Goal: Check status

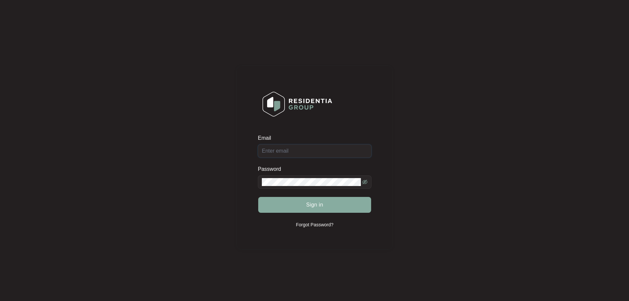
type input "[EMAIL_ADDRESS][DOMAIN_NAME]"
drag, startPoint x: 311, startPoint y: 208, endPoint x: 311, endPoint y: 201, distance: 6.6
click at [311, 207] on span "Sign in" at bounding box center [314, 205] width 17 height 8
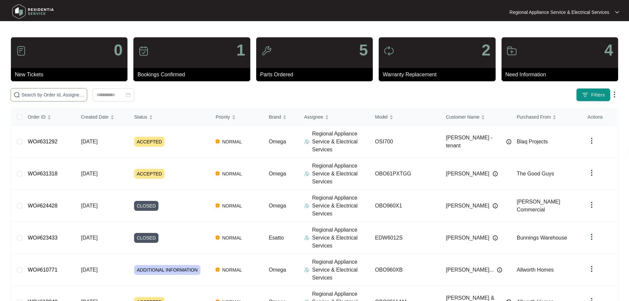
click at [84, 93] on input "text" at bounding box center [52, 94] width 63 height 7
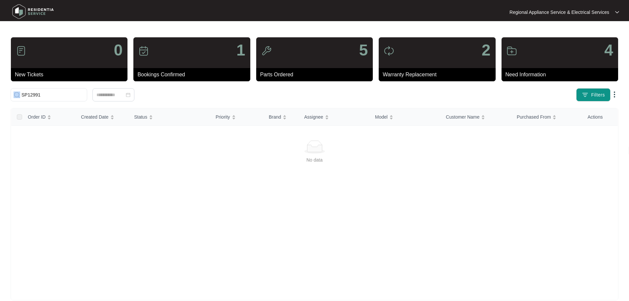
drag, startPoint x: 141, startPoint y: 88, endPoint x: 0, endPoint y: 86, distance: 141.3
click at [0, 86] on main "0 New Tickets 1 Bookings Confirmed 5 Parts Ordered 2 Warranty Replacement 4 Nee…" at bounding box center [314, 155] width 629 height 311
click at [109, 170] on div "No data" at bounding box center [314, 212] width 606 height 177
click at [79, 102] on div "Click to sort ascending" at bounding box center [98, 102] width 52 height 11
click at [84, 99] on div "Click to sort descending" at bounding box center [97, 102] width 54 height 11
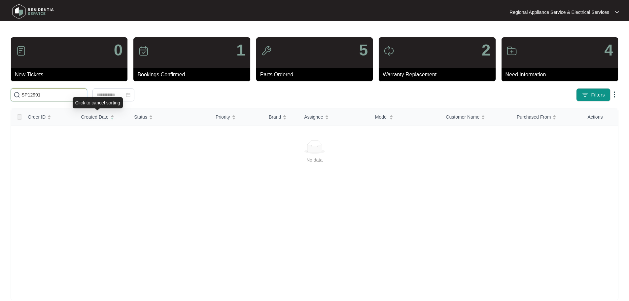
click at [84, 94] on input "SP12991" at bounding box center [52, 94] width 63 height 7
click at [84, 93] on input "SP12991" at bounding box center [52, 94] width 63 height 7
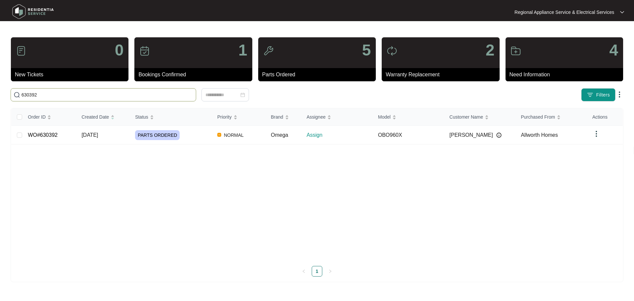
type input "630392"
click at [64, 133] on td "WO#630392" at bounding box center [49, 135] width 53 height 18
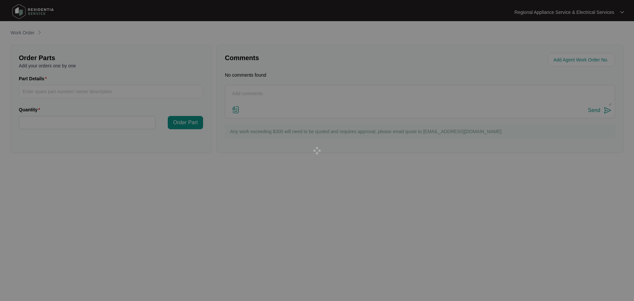
click at [64, 133] on div at bounding box center [317, 150] width 634 height 301
